Goal: Task Accomplishment & Management: Use online tool/utility

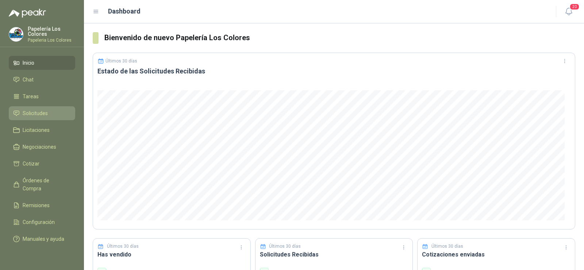
click at [27, 112] on span "Solicitudes" at bounding box center [35, 113] width 25 height 8
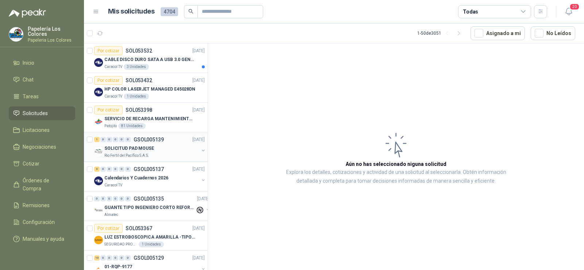
click at [125, 150] on p "SOLICITUD PAD MOUSE" at bounding box center [129, 148] width 50 height 7
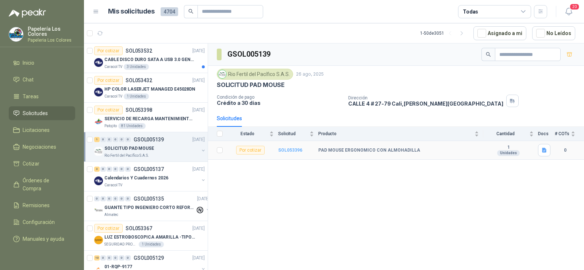
click at [283, 151] on b "SOL053396" at bounding box center [290, 149] width 24 height 5
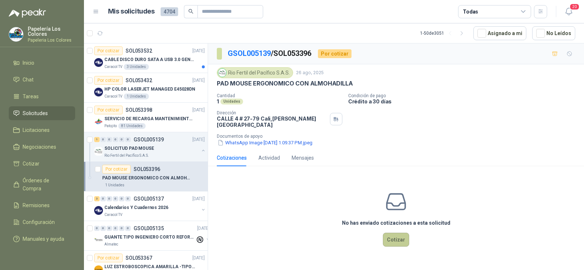
click at [388, 232] on button "Cotizar" at bounding box center [396, 239] width 26 height 14
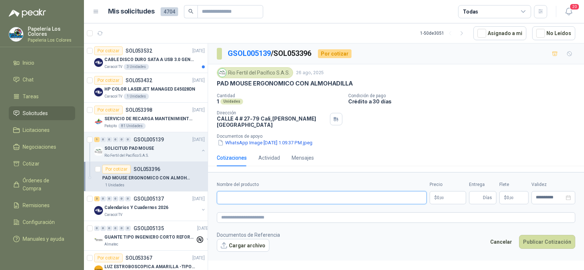
click at [260, 192] on input "Nombre del producto" at bounding box center [322, 197] width 210 height 13
type input "**********"
click at [482, 195] on span "Días" at bounding box center [482, 197] width 27 height 13
type input "*"
click at [440, 196] on span ",00" at bounding box center [441, 198] width 4 height 4
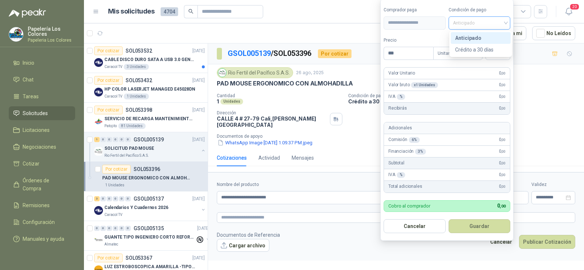
click at [484, 21] on span "Anticipado" at bounding box center [479, 23] width 53 height 11
click at [481, 47] on div "Crédito a 30 días" at bounding box center [480, 50] width 51 height 8
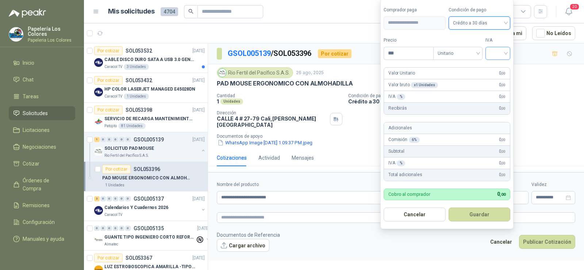
click at [501, 52] on input "search" at bounding box center [498, 52] width 16 height 11
click at [500, 66] on div "19%" at bounding box center [498, 68] width 13 height 8
drag, startPoint x: 402, startPoint y: 50, endPoint x: 359, endPoint y: 47, distance: 43.5
click at [362, 50] on body "Papelería Los Colores Papeleria Los Colores Inicio Chat Tareas Solicitudes Lici…" at bounding box center [292, 135] width 584 height 270
type input "********"
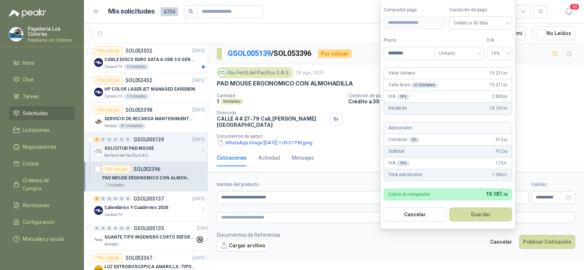
click at [487, 221] on form "**********" at bounding box center [447, 114] width 135 height 230
click at [482, 216] on button "Guardar" at bounding box center [480, 214] width 63 height 14
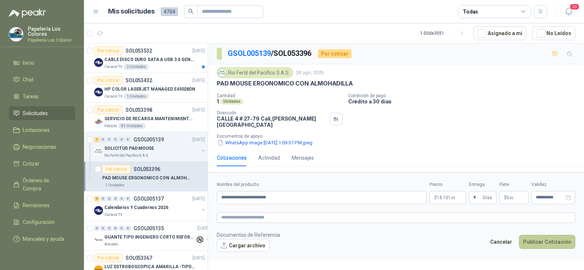
click at [543, 235] on button "Publicar Cotización" at bounding box center [547, 242] width 56 height 14
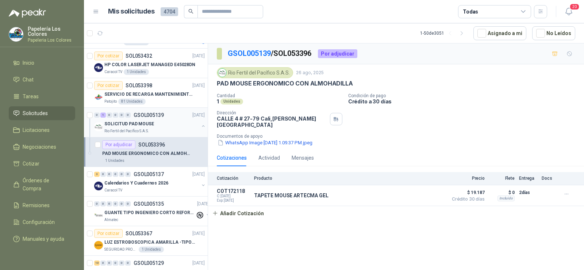
scroll to position [36, 0]
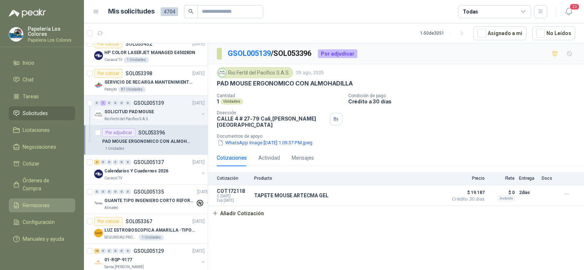
click at [31, 198] on link "Remisiones" at bounding box center [42, 205] width 66 height 14
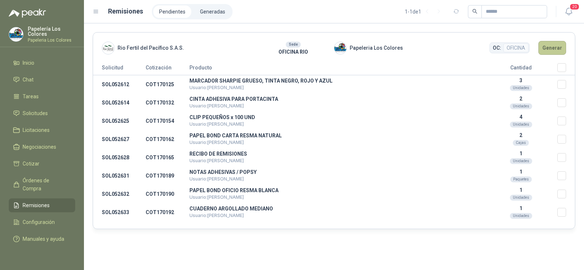
click at [557, 49] on button "Generar" at bounding box center [552, 48] width 28 height 14
click at [556, 46] on button "Generar" at bounding box center [552, 48] width 28 height 14
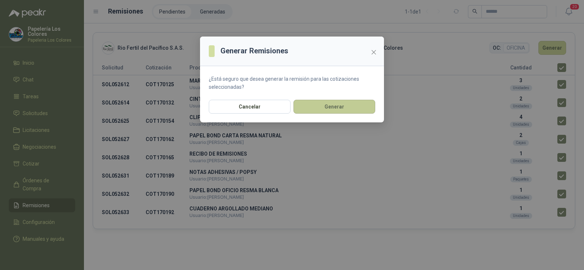
click at [335, 105] on button "Generar" at bounding box center [334, 107] width 82 height 14
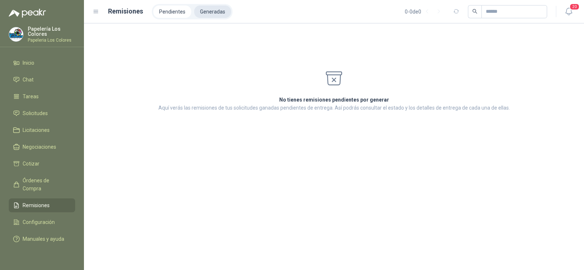
click at [214, 10] on li "Generadas" at bounding box center [212, 11] width 37 height 12
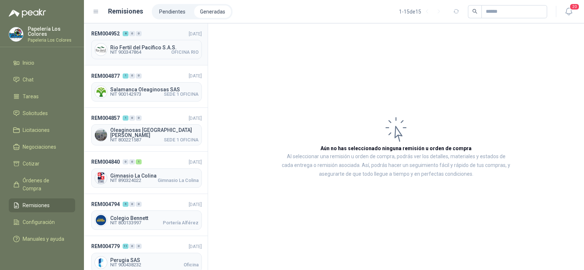
click at [141, 54] on span "NIT 900347864" at bounding box center [125, 52] width 31 height 4
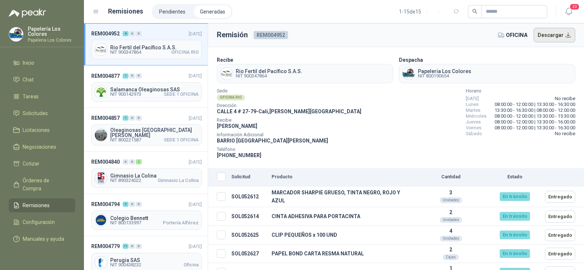
click at [559, 35] on button "Descargar" at bounding box center [554, 35] width 42 height 15
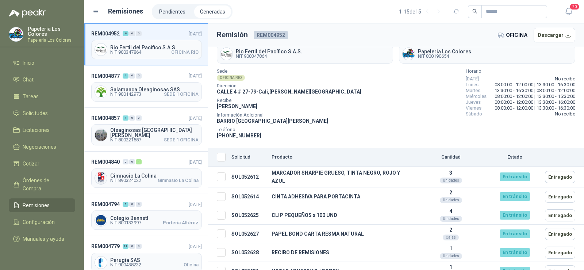
scroll to position [67, 0]
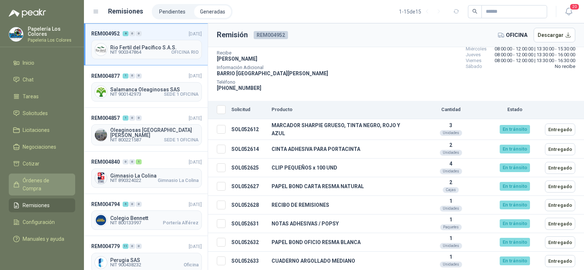
click at [32, 177] on span "Órdenes de Compra" at bounding box center [46, 184] width 46 height 16
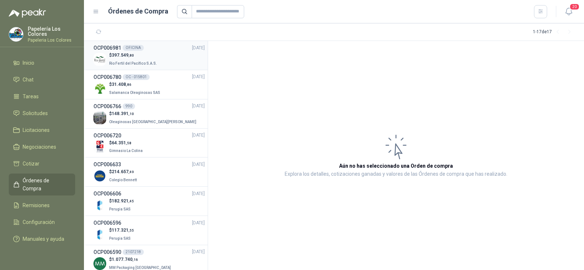
click at [126, 62] on span "Rio Fertil del Pacífico S.A.S." at bounding box center [133, 63] width 48 height 4
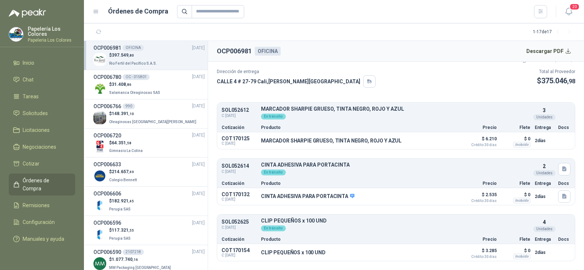
scroll to position [73, 0]
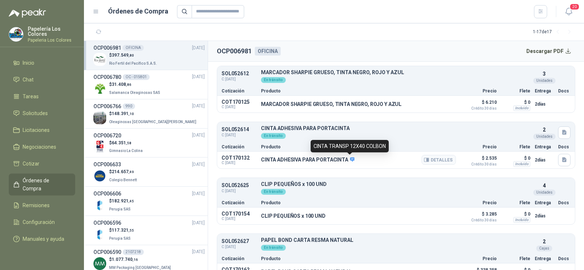
click at [348, 159] on span at bounding box center [351, 160] width 7 height 7
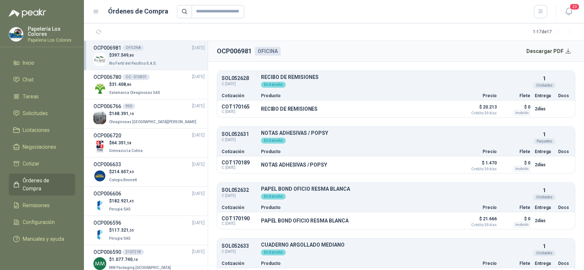
scroll to position [292, 0]
click at [432, 109] on button "Detalles" at bounding box center [438, 108] width 34 height 10
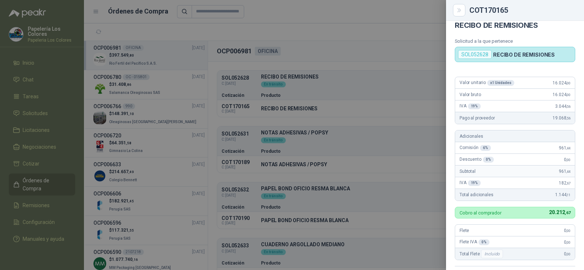
scroll to position [0, 0]
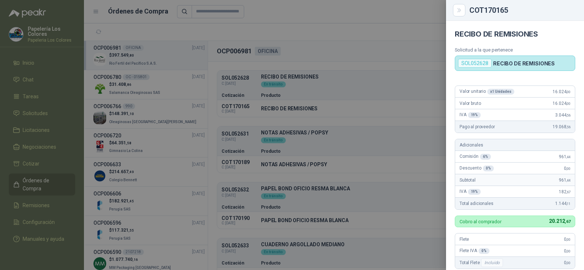
click at [414, 121] on div at bounding box center [292, 135] width 584 height 270
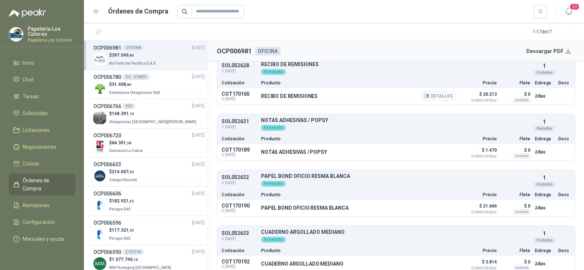
scroll to position [311, 0]
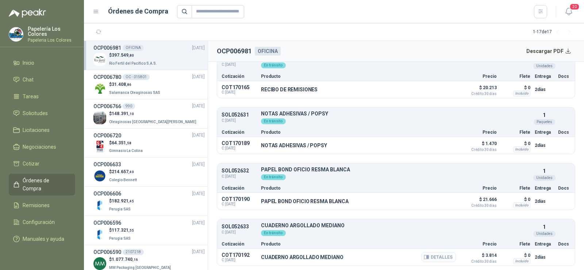
click at [444, 259] on button "Detalles" at bounding box center [438, 257] width 34 height 10
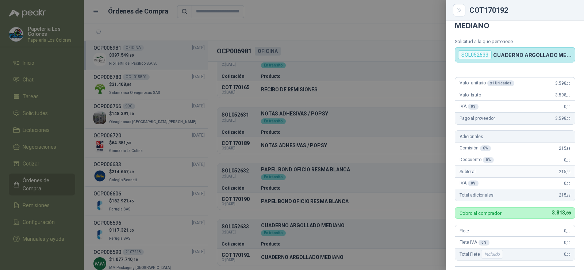
scroll to position [4, 0]
